Goal: Task Accomplishment & Management: Use online tool/utility

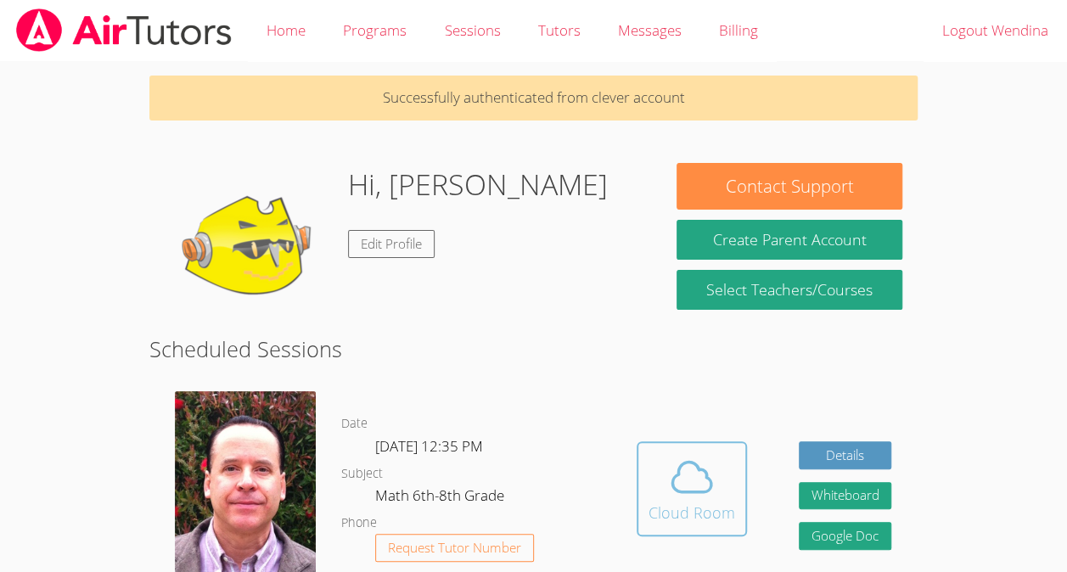
click at [701, 489] on icon at bounding box center [692, 477] width 48 height 48
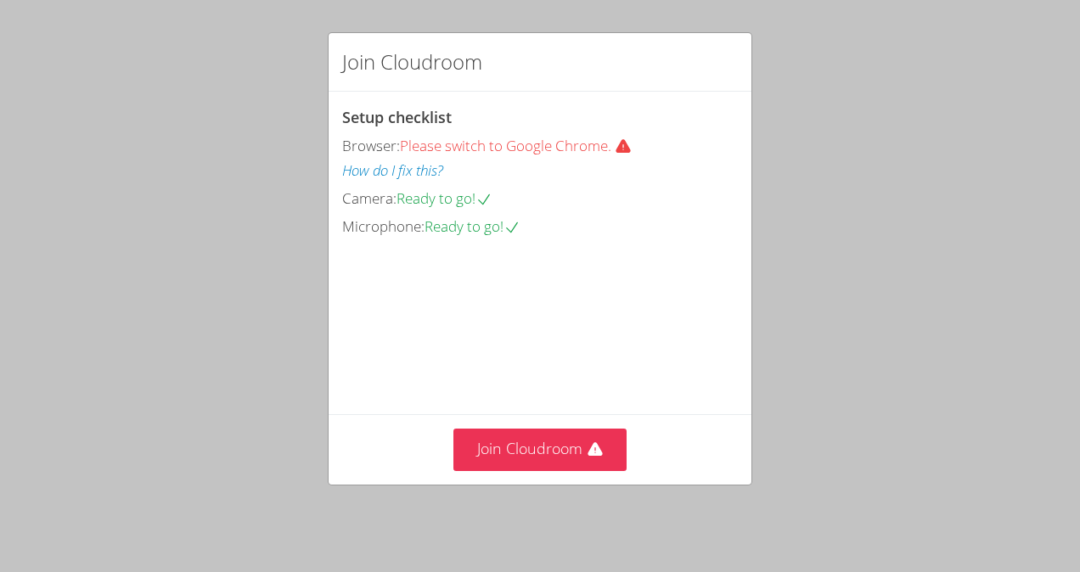
click at [932, 290] on div "Join Cloudroom Setup checklist Browser: Please switch to Google Chrome. How do …" at bounding box center [540, 286] width 1080 height 572
click at [581, 466] on button "Join Cloudroom" at bounding box center [540, 450] width 174 height 42
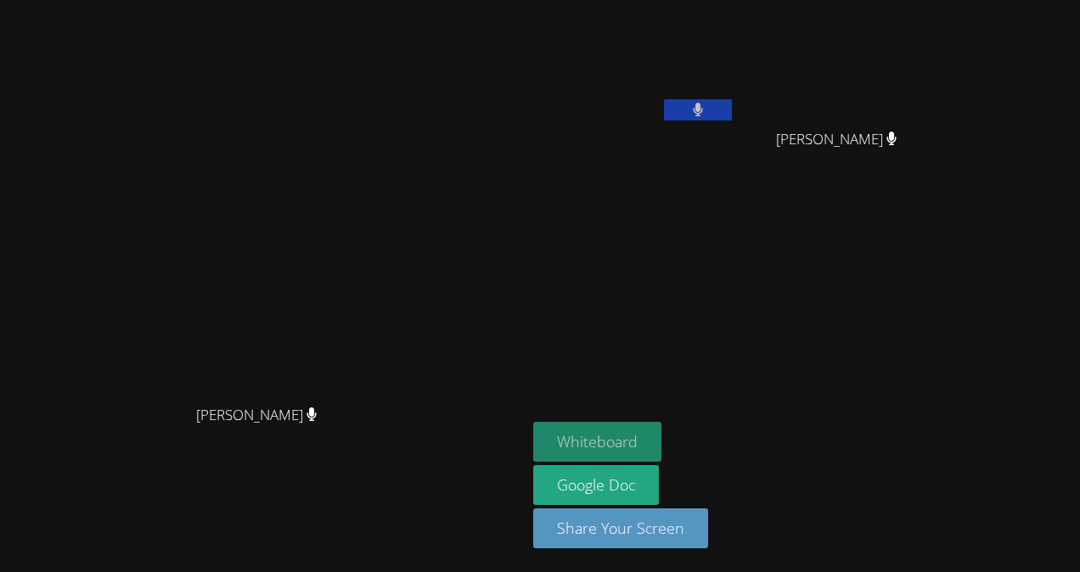
click at [662, 438] on button "Whiteboard" at bounding box center [597, 442] width 128 height 40
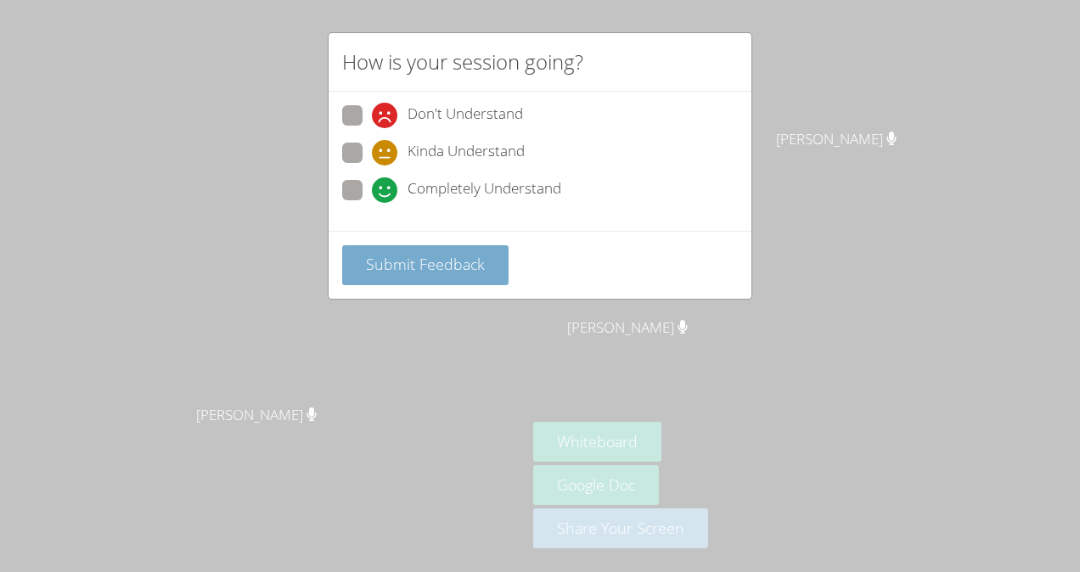
click at [390, 265] on span "Submit Feedback" at bounding box center [425, 264] width 119 height 20
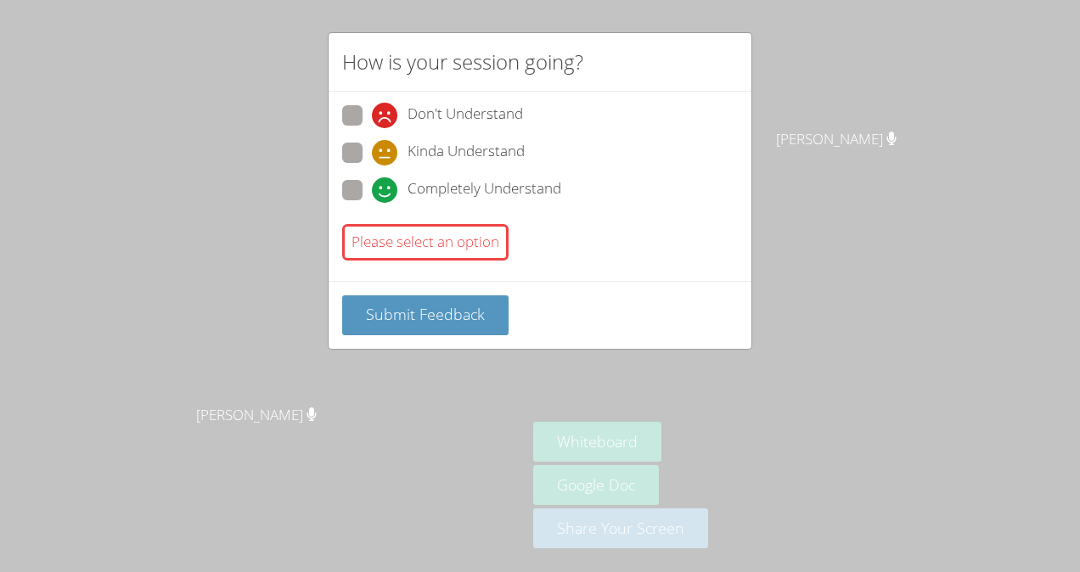
click at [372, 166] on span at bounding box center [372, 166] width 0 height 0
click at [372, 155] on input "Kinda Understand" at bounding box center [379, 150] width 14 height 14
radio input "true"
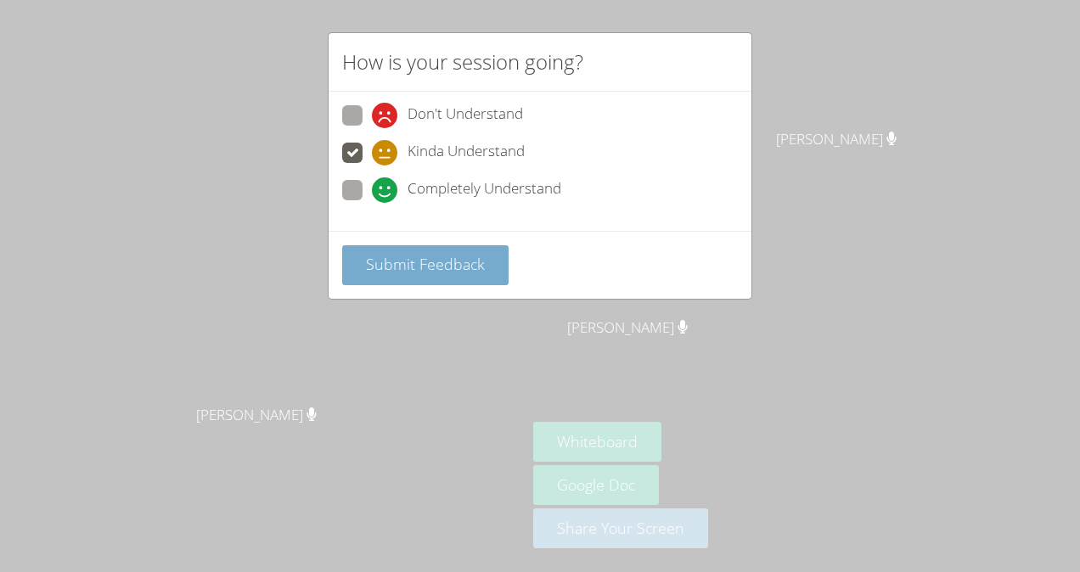
click at [404, 275] on button "Submit Feedback" at bounding box center [425, 265] width 166 height 40
